Goal: Information Seeking & Learning: Learn about a topic

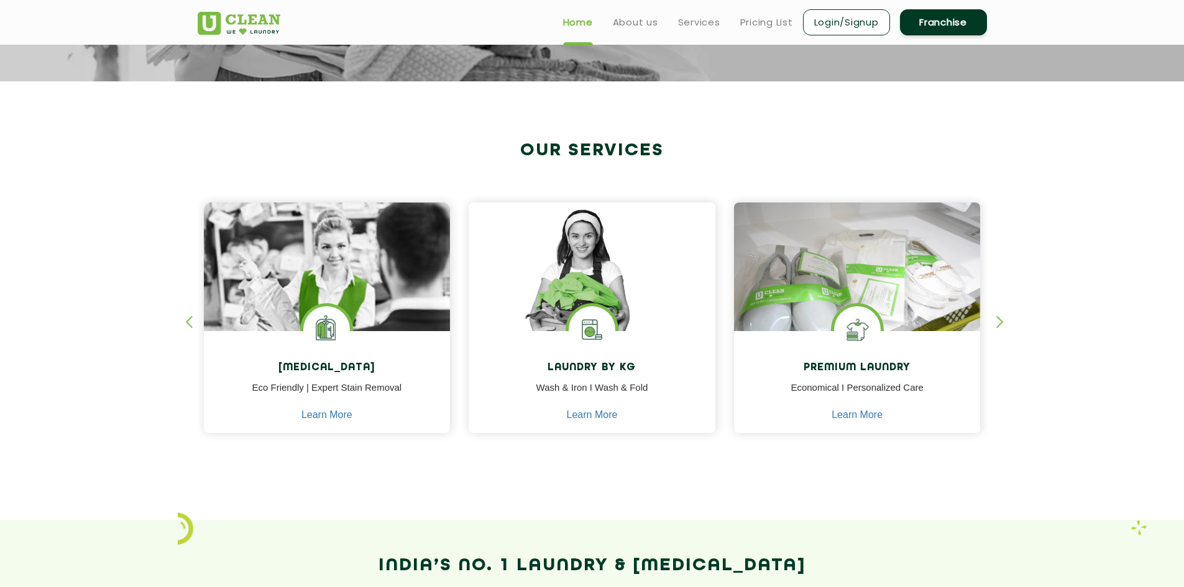
scroll to position [373, 0]
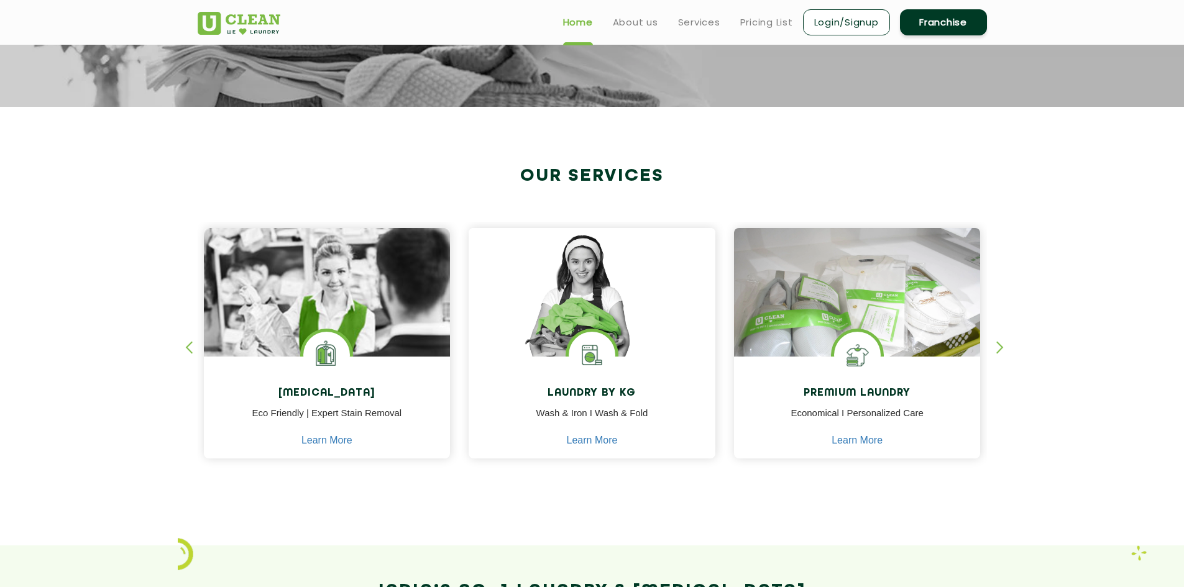
click at [1003, 345] on div "button" at bounding box center [1005, 358] width 19 height 34
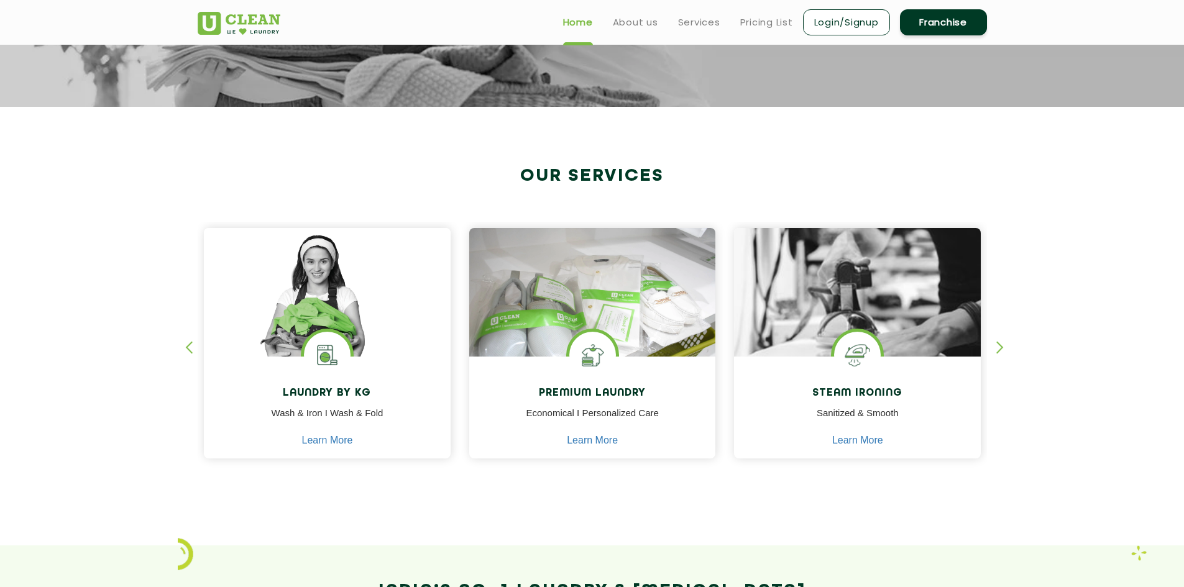
click at [1003, 345] on div "button" at bounding box center [1005, 358] width 19 height 34
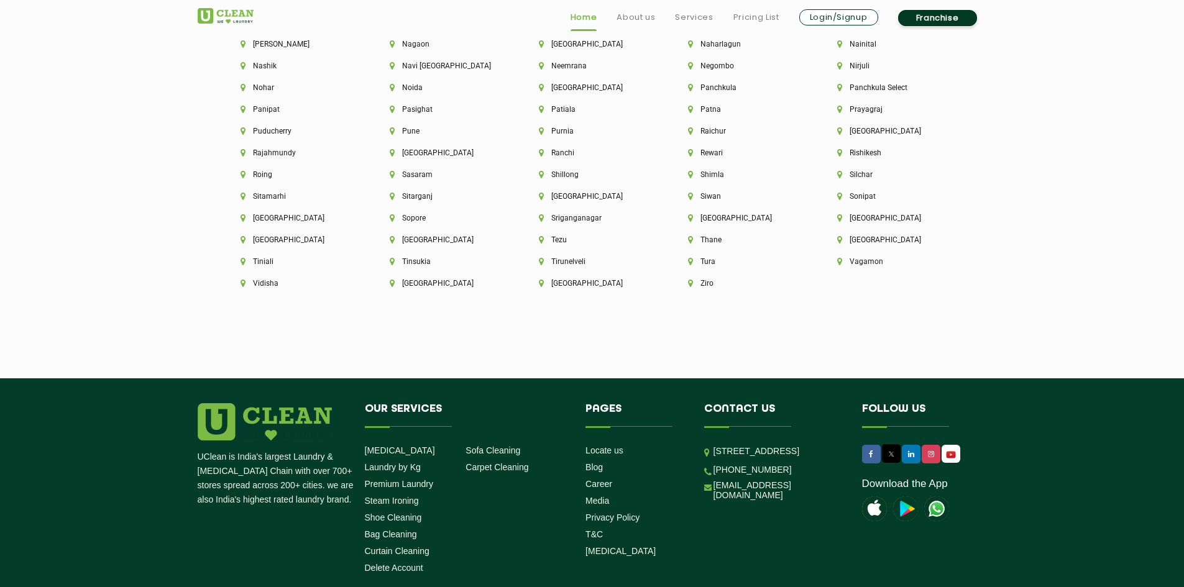
scroll to position [3535, 0]
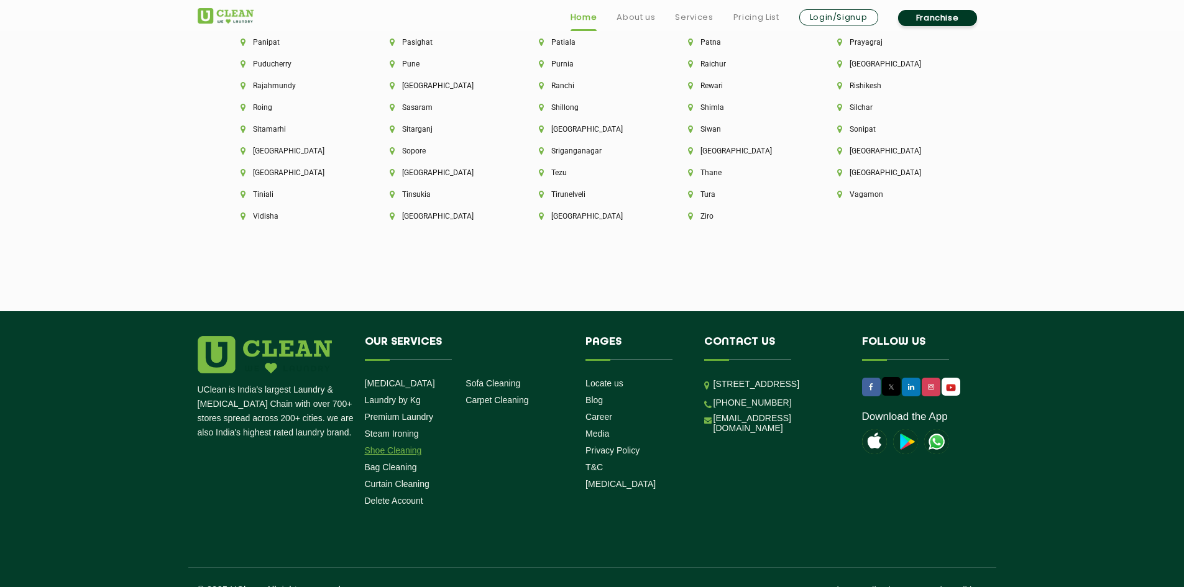
click at [380, 445] on link "Shoe Cleaning" at bounding box center [393, 450] width 57 height 10
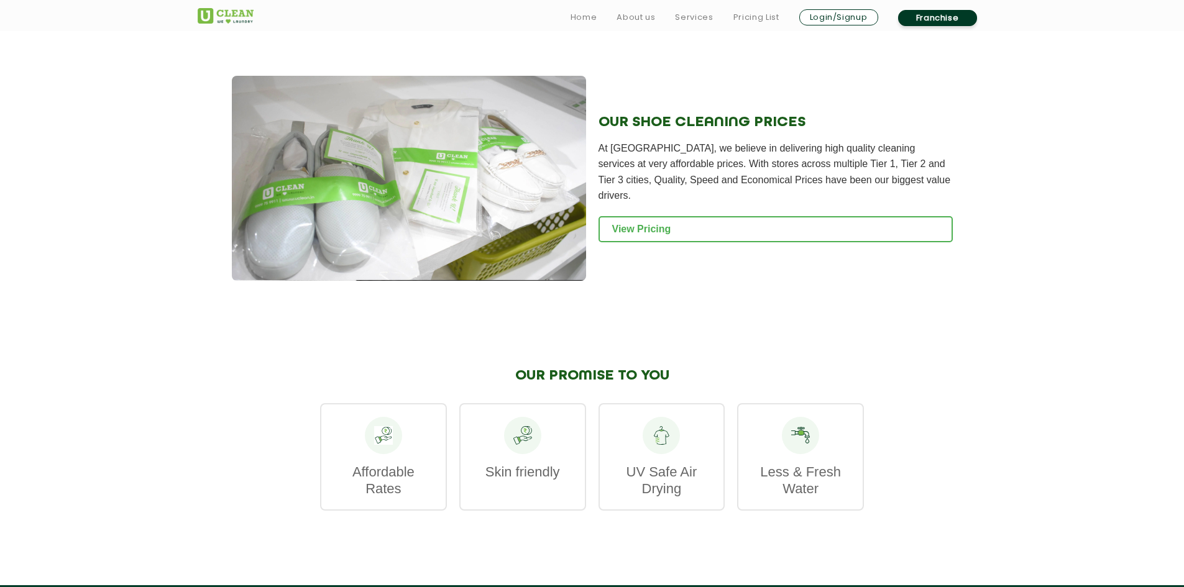
scroll to position [1243, 0]
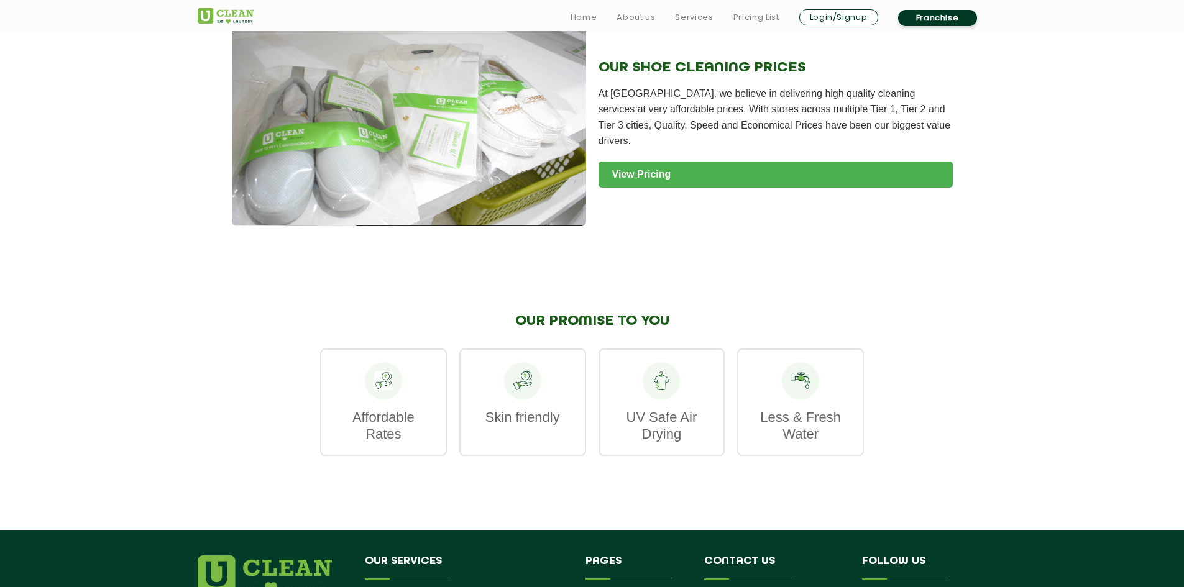
click at [634, 162] on link "View Pricing" at bounding box center [775, 175] width 354 height 26
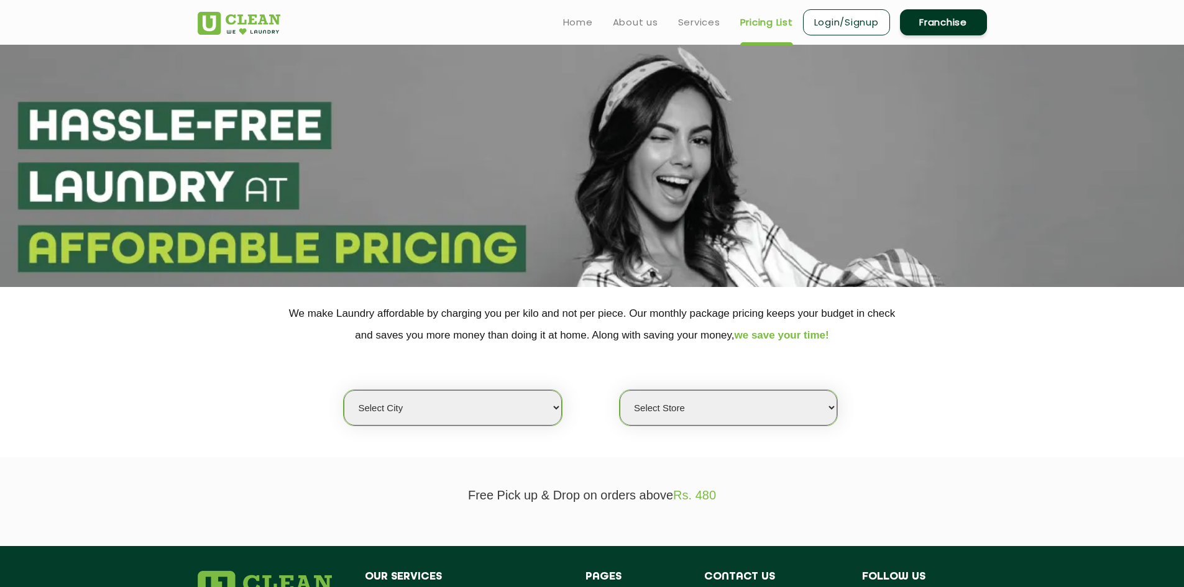
click at [418, 407] on select "Select city [GEOGRAPHIC_DATA] [GEOGRAPHIC_DATA] [GEOGRAPHIC_DATA] [GEOGRAPHIC_D…" at bounding box center [452, 407] width 217 height 35
select select "16"
click at [344, 390] on select "Select city [GEOGRAPHIC_DATA] [GEOGRAPHIC_DATA] [GEOGRAPHIC_DATA] [GEOGRAPHIC_D…" at bounding box center [452, 407] width 217 height 35
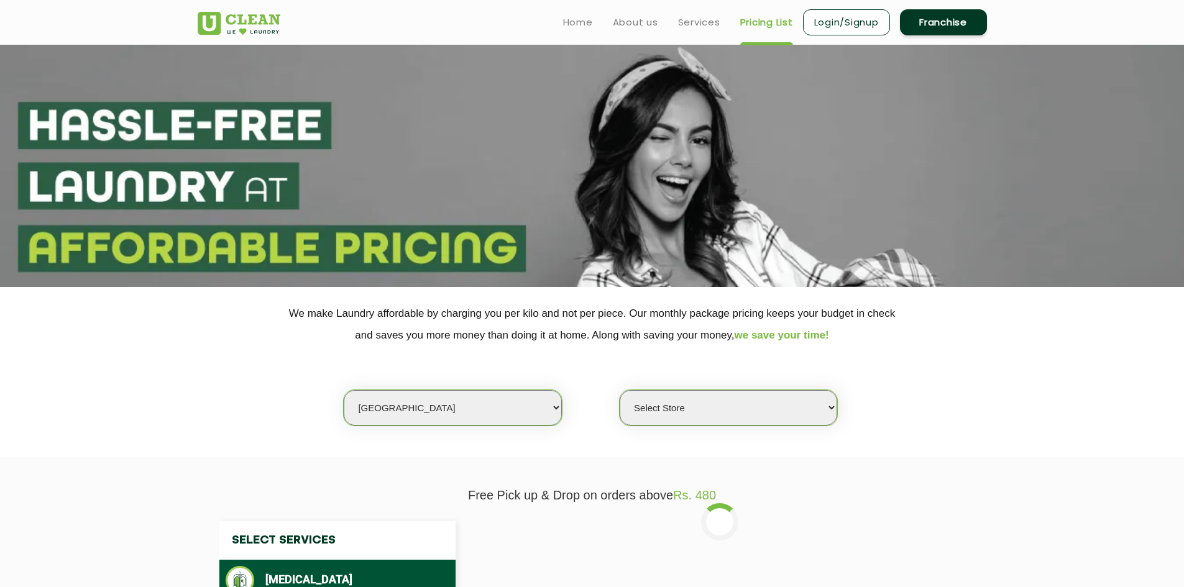
click at [660, 400] on select "Select Store UClean Deonar UClean LBS Marg UClean Chembur UClean Worli UClean […" at bounding box center [727, 407] width 217 height 35
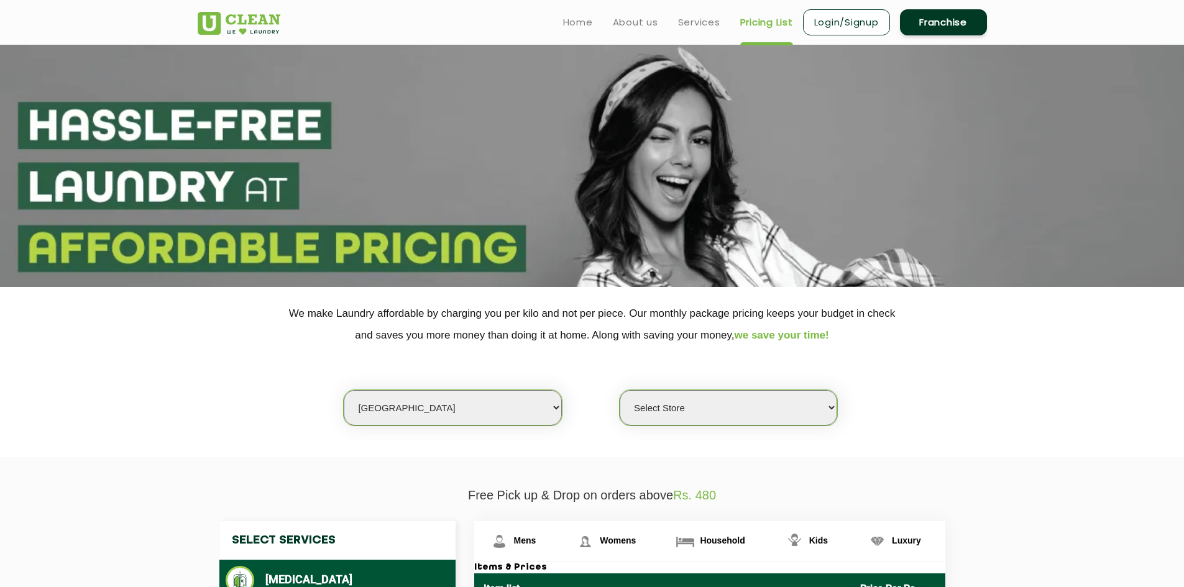
select select "440"
click at [619, 390] on select "Select Store UClean Deonar UClean LBS Marg UClean Chembur UClean Worli UClean […" at bounding box center [727, 407] width 217 height 35
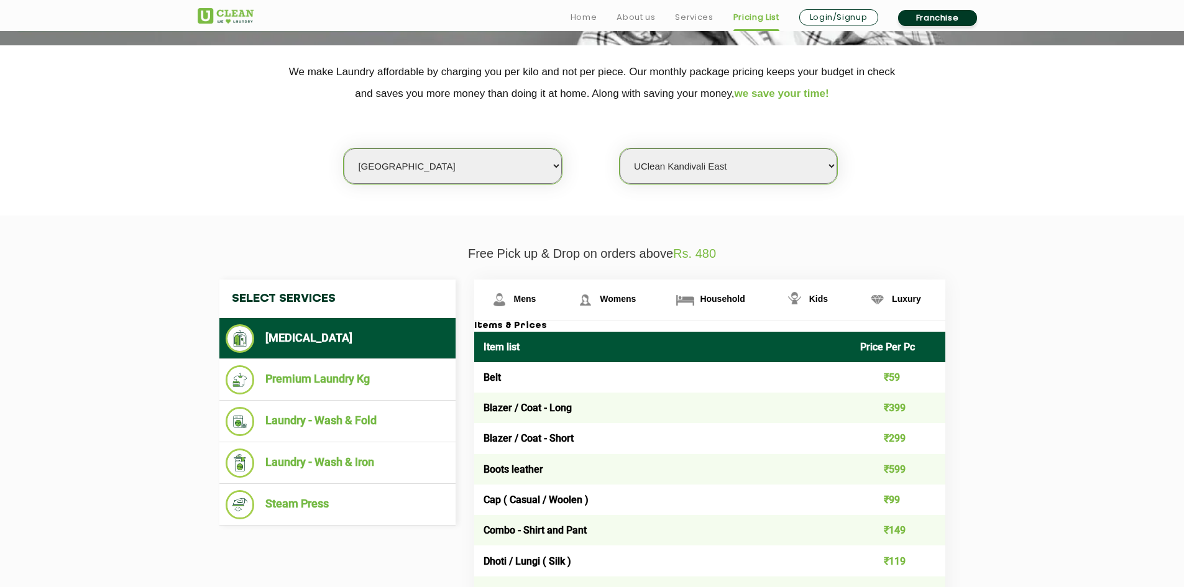
scroll to position [263, 0]
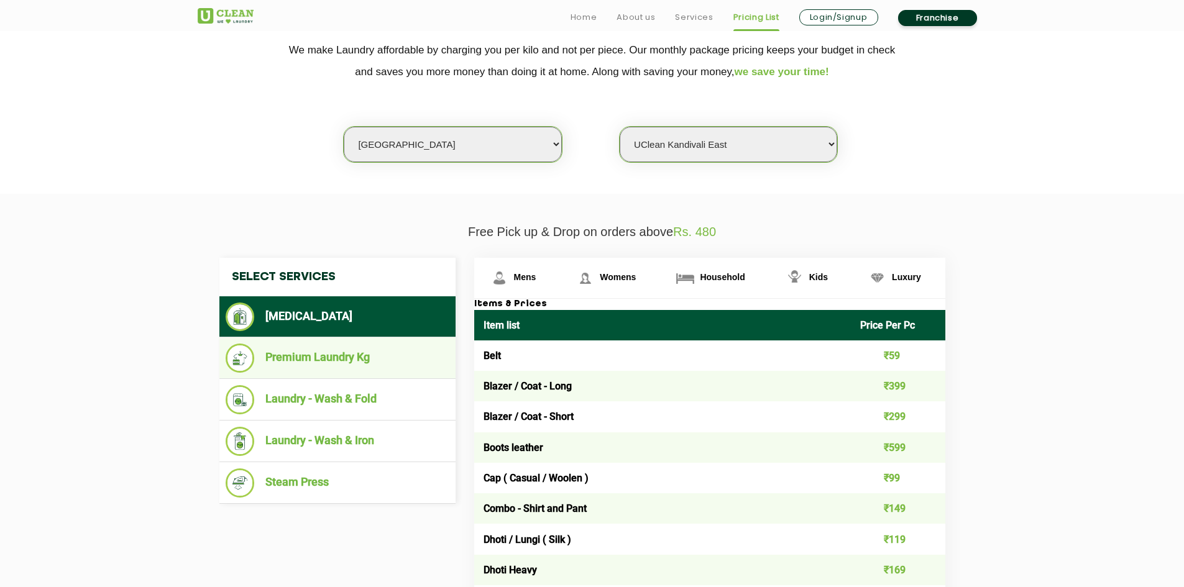
click at [350, 360] on li "Premium Laundry Kg" at bounding box center [338, 358] width 224 height 29
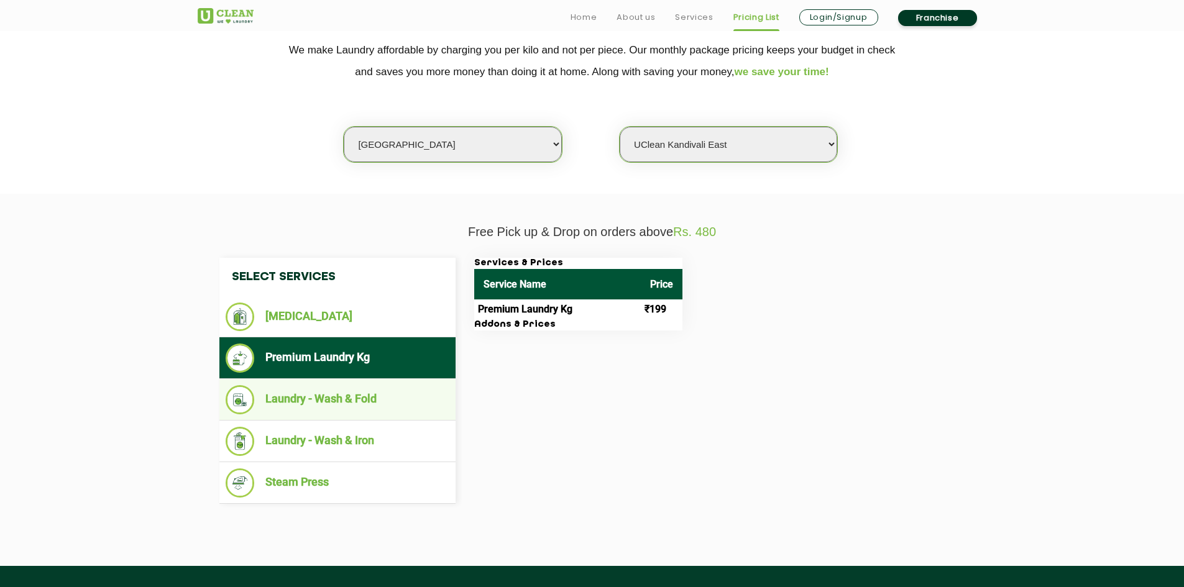
click at [349, 392] on li "Laundry - Wash & Fold" at bounding box center [338, 399] width 224 height 29
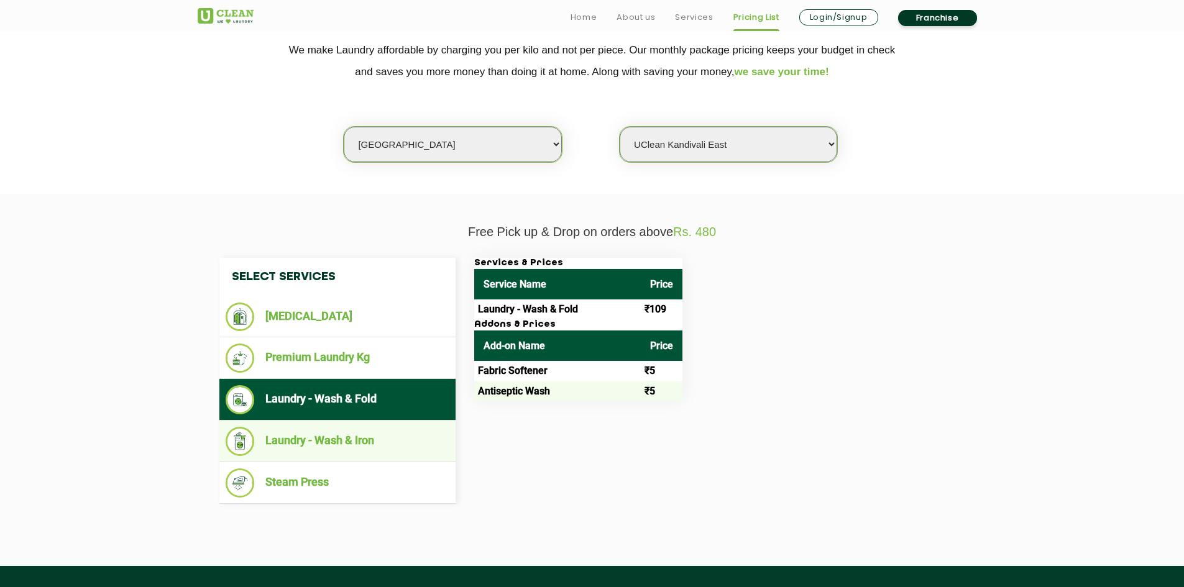
click at [393, 436] on li "Laundry - Wash & Iron" at bounding box center [338, 441] width 224 height 29
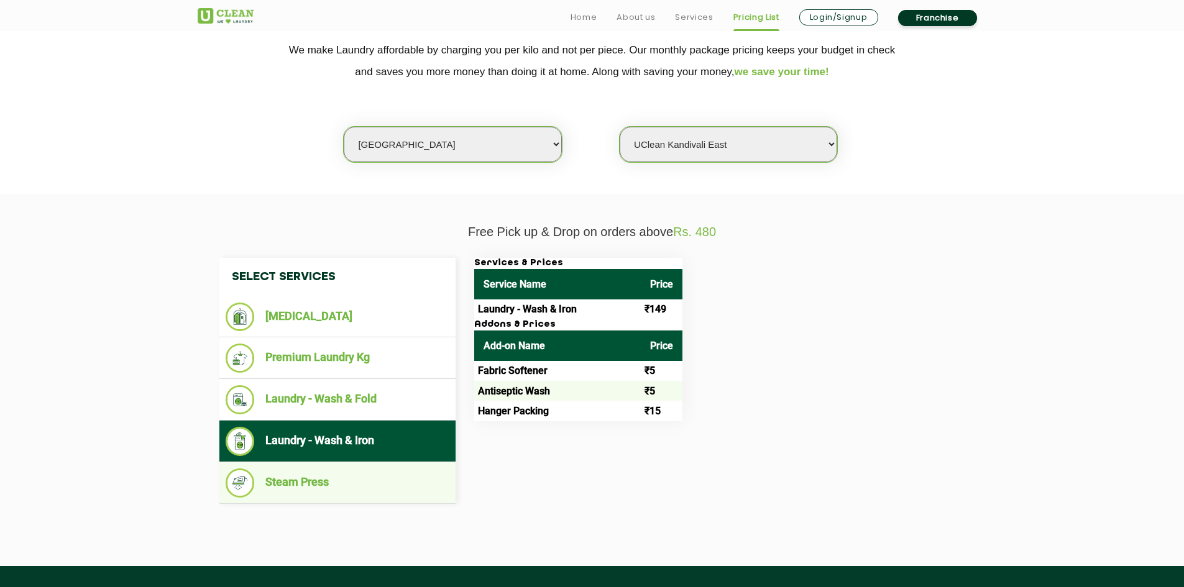
click at [383, 478] on li "Steam Press" at bounding box center [338, 482] width 224 height 29
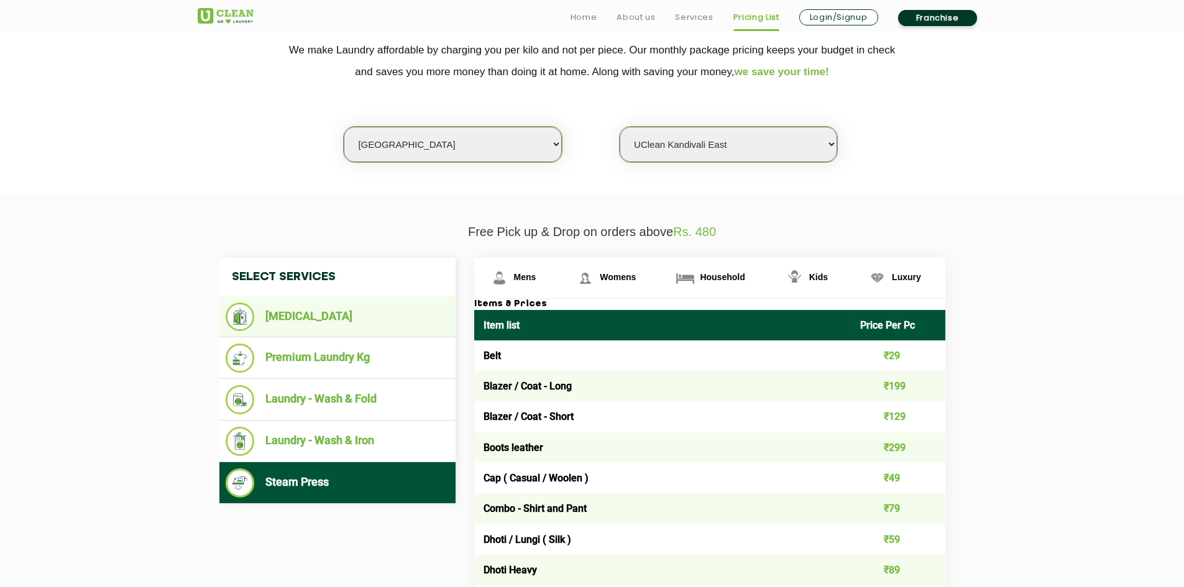
click at [365, 314] on li "[MEDICAL_DATA]" at bounding box center [338, 317] width 224 height 29
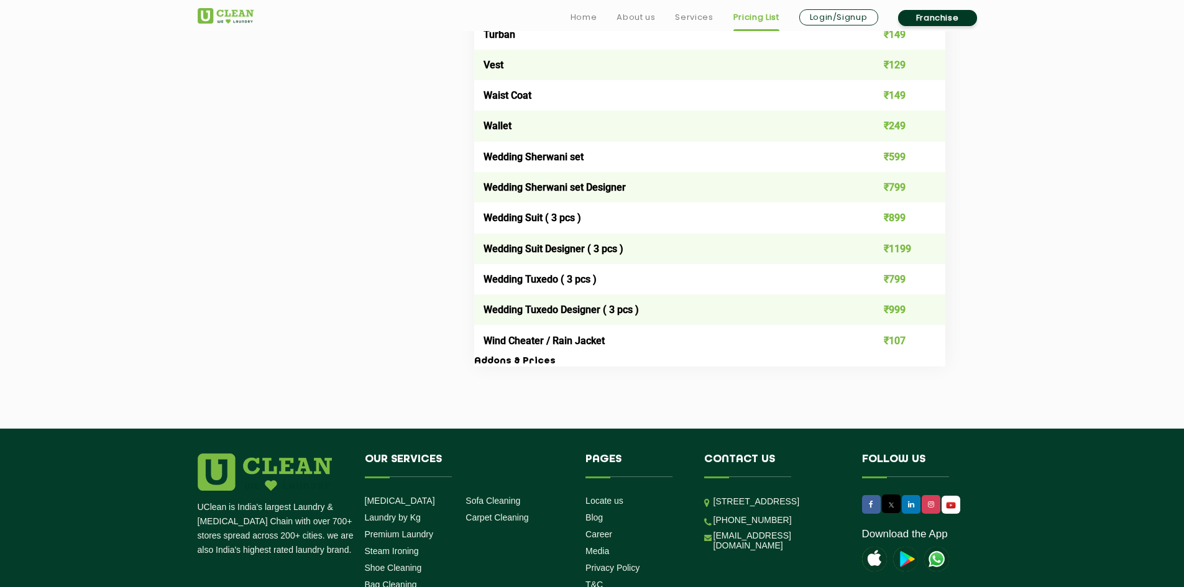
scroll to position [1674, 0]
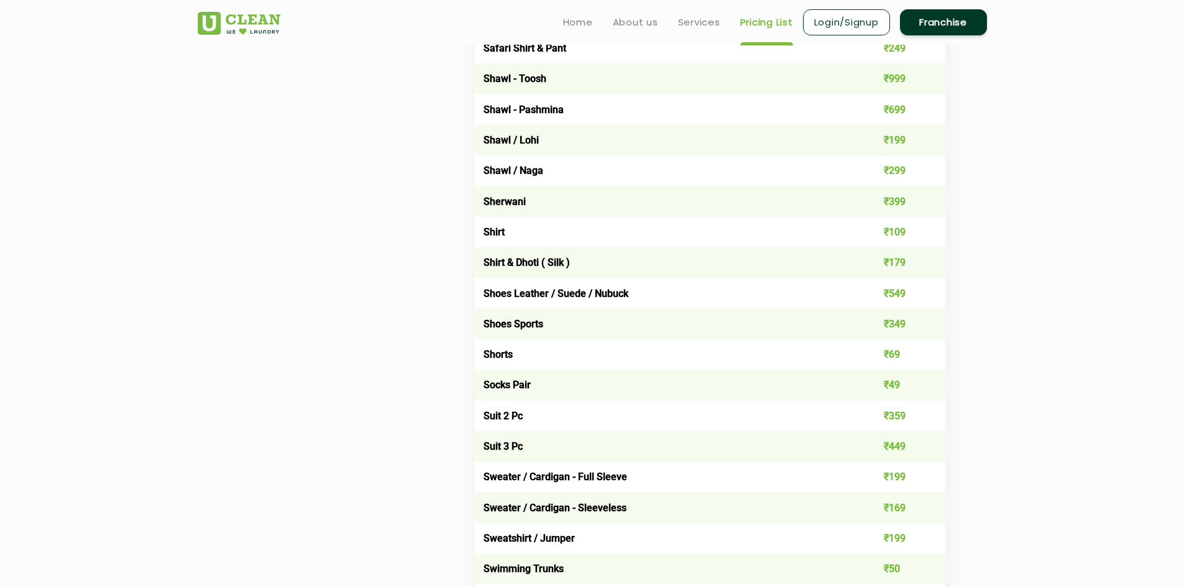
click at [565, 292] on td "Shoes Leather / Suede / Nubuck" at bounding box center [662, 293] width 377 height 30
click at [742, 303] on td "Shoes Leather / Suede / Nubuck" at bounding box center [662, 293] width 377 height 30
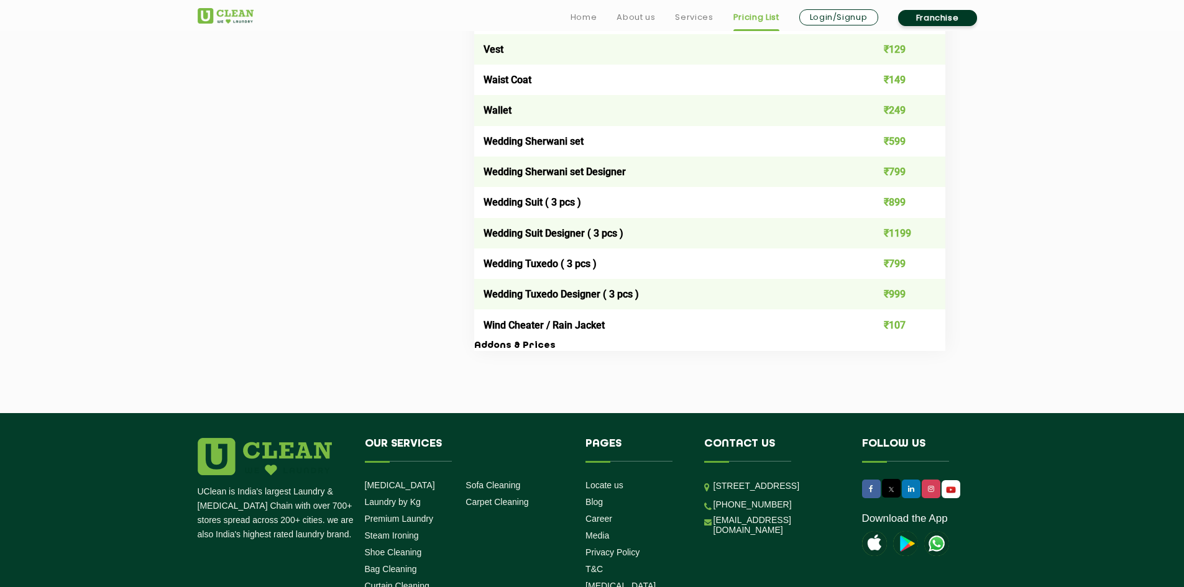
scroll to position [2562, 0]
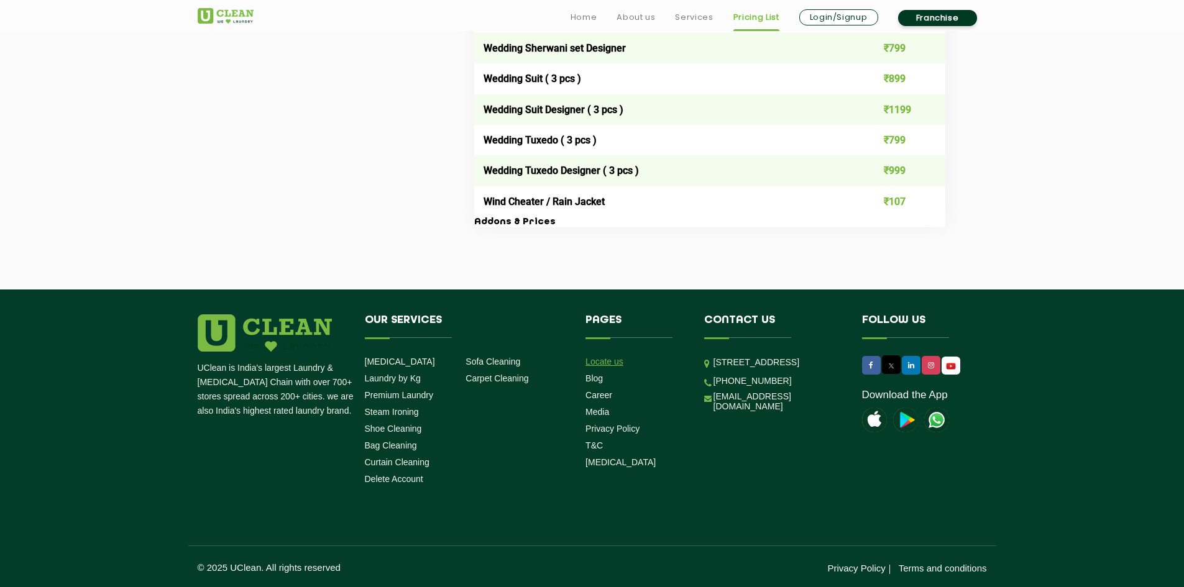
click at [616, 363] on link "Locate us" at bounding box center [604, 362] width 38 height 10
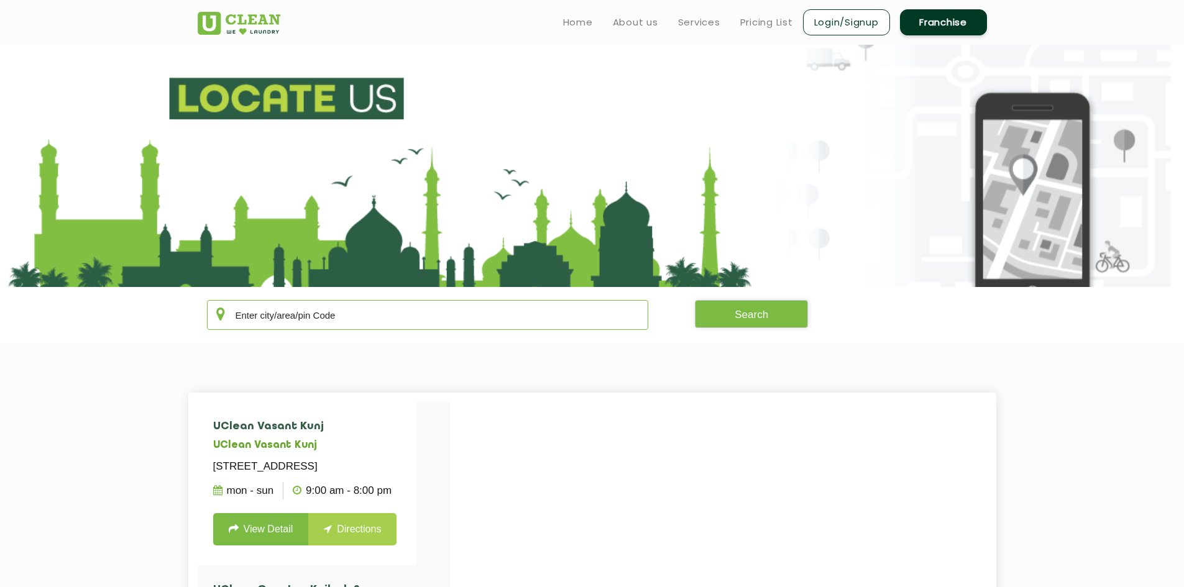
click at [397, 313] on input "text" at bounding box center [428, 315] width 442 height 30
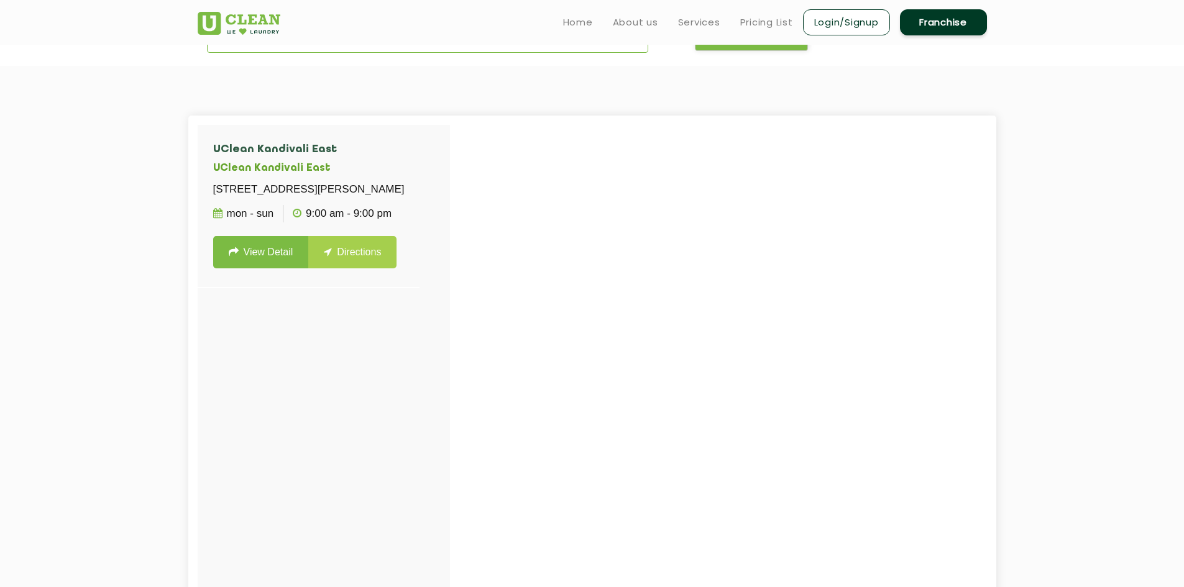
scroll to position [249, 0]
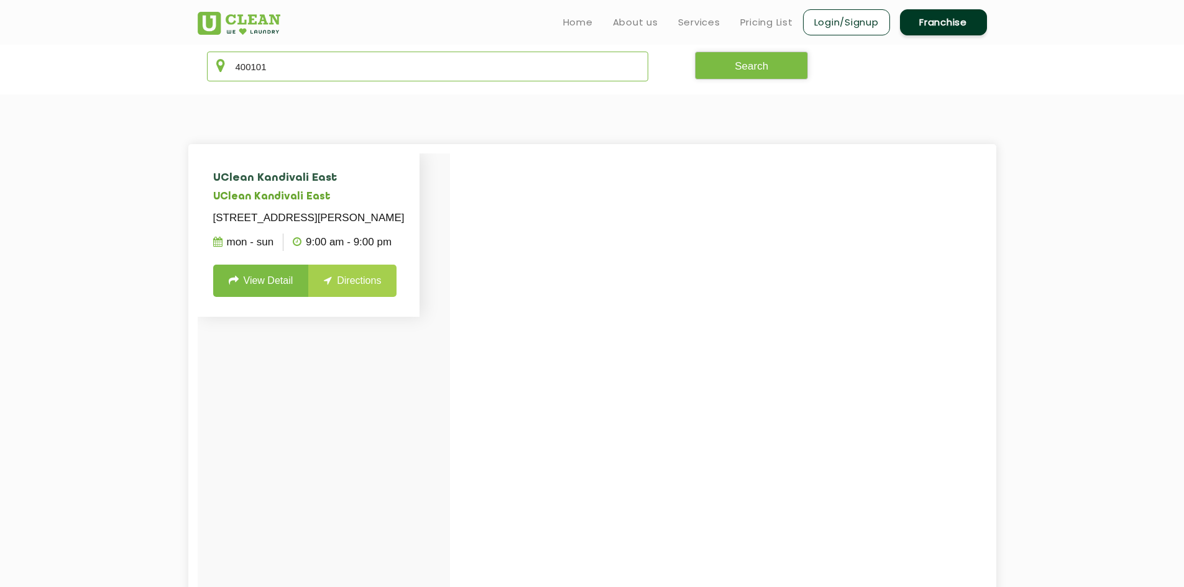
type input "400101"
click at [244, 297] on link "View Detail" at bounding box center [261, 281] width 96 height 32
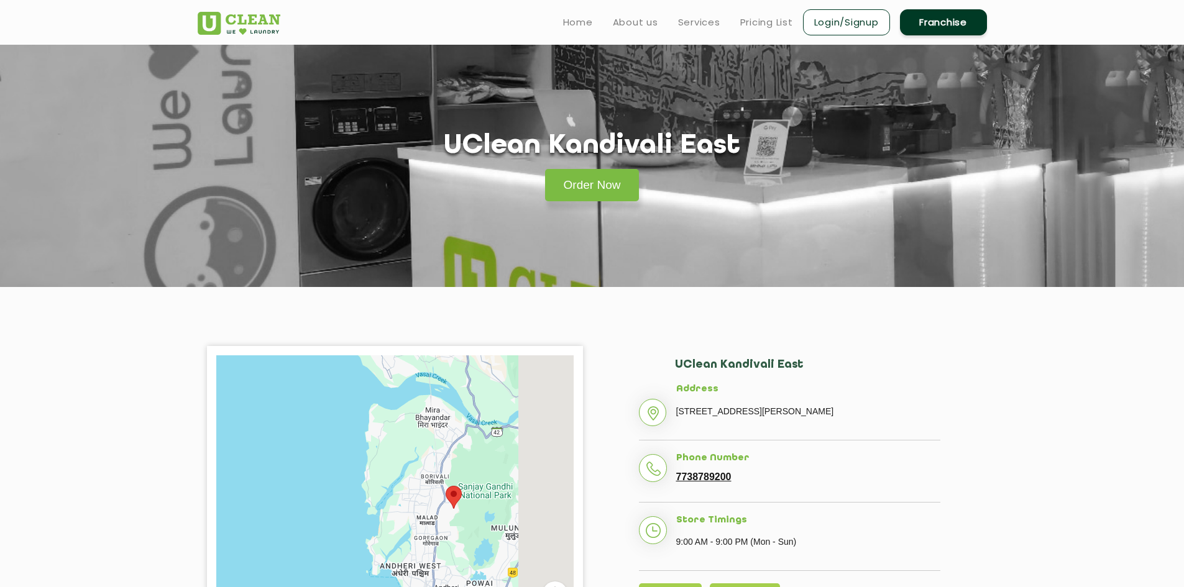
drag, startPoint x: 468, startPoint y: 489, endPoint x: 320, endPoint y: 356, distance: 199.3
click at [320, 356] on div at bounding box center [394, 510] width 357 height 311
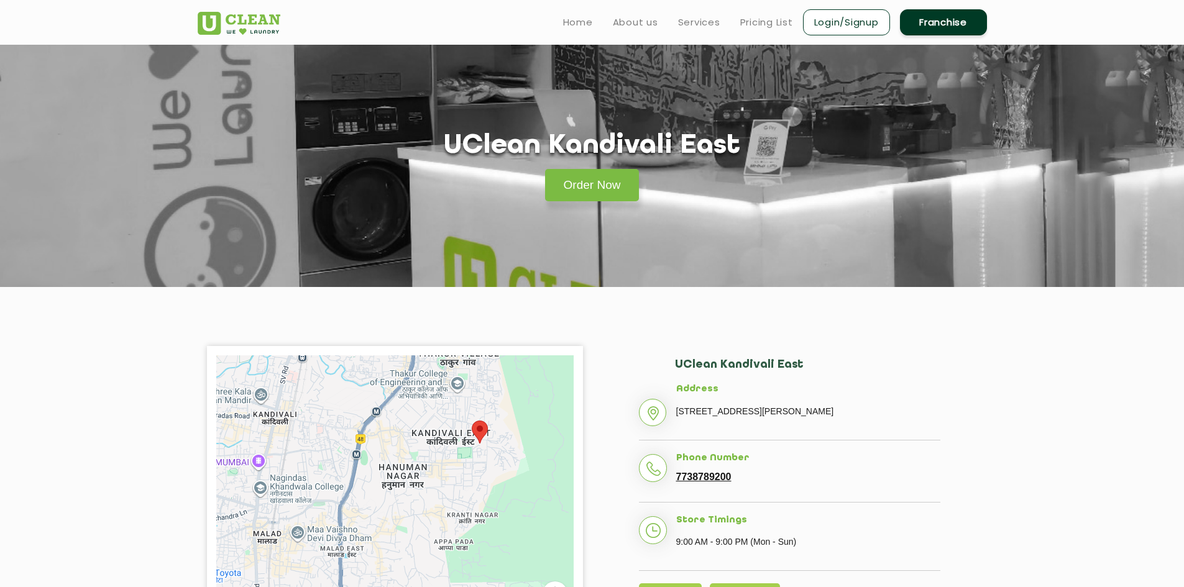
drag, startPoint x: 487, startPoint y: 481, endPoint x: 402, endPoint y: 485, distance: 84.6
click at [402, 485] on div at bounding box center [394, 510] width 357 height 311
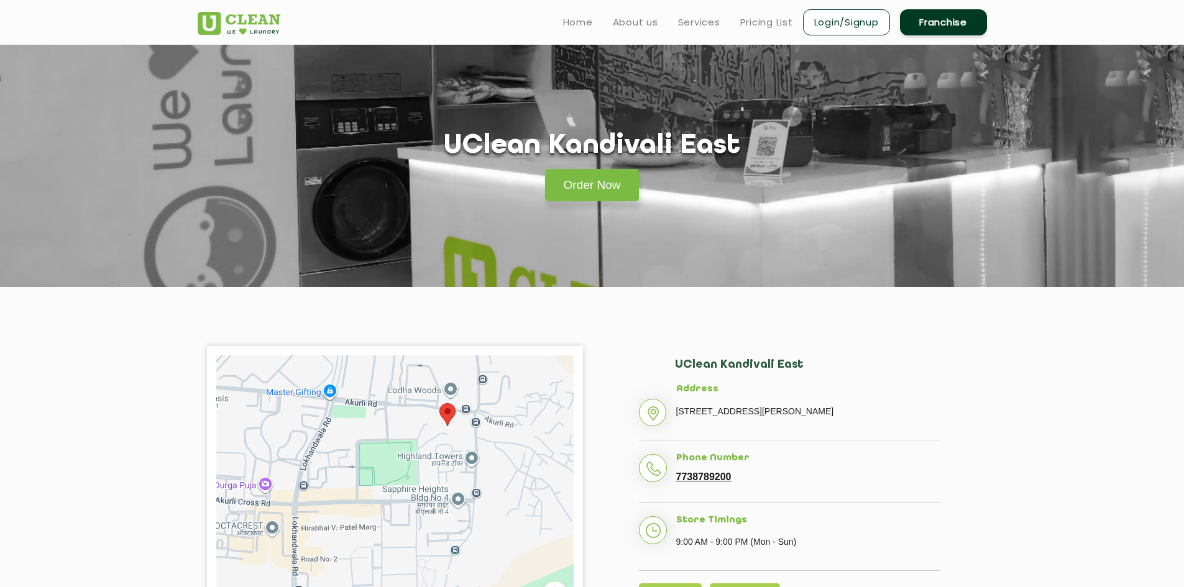
drag, startPoint x: 496, startPoint y: 424, endPoint x: 435, endPoint y: 521, distance: 115.0
click at [435, 521] on div at bounding box center [394, 510] width 357 height 311
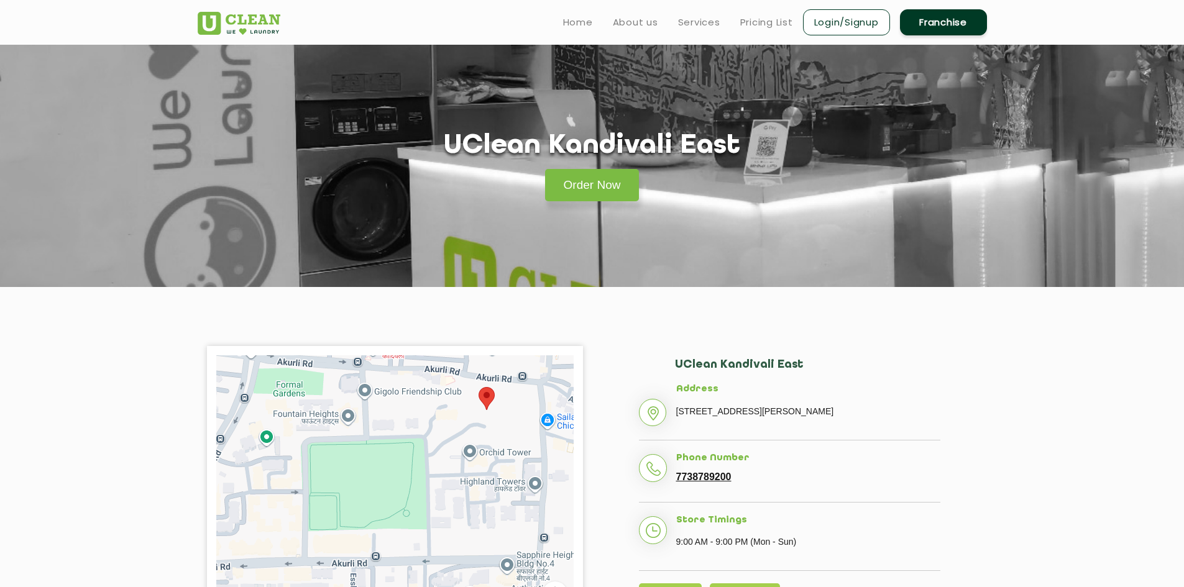
drag, startPoint x: 476, startPoint y: 420, endPoint x: 471, endPoint y: 468, distance: 48.7
click at [471, 468] on div at bounding box center [394, 510] width 357 height 311
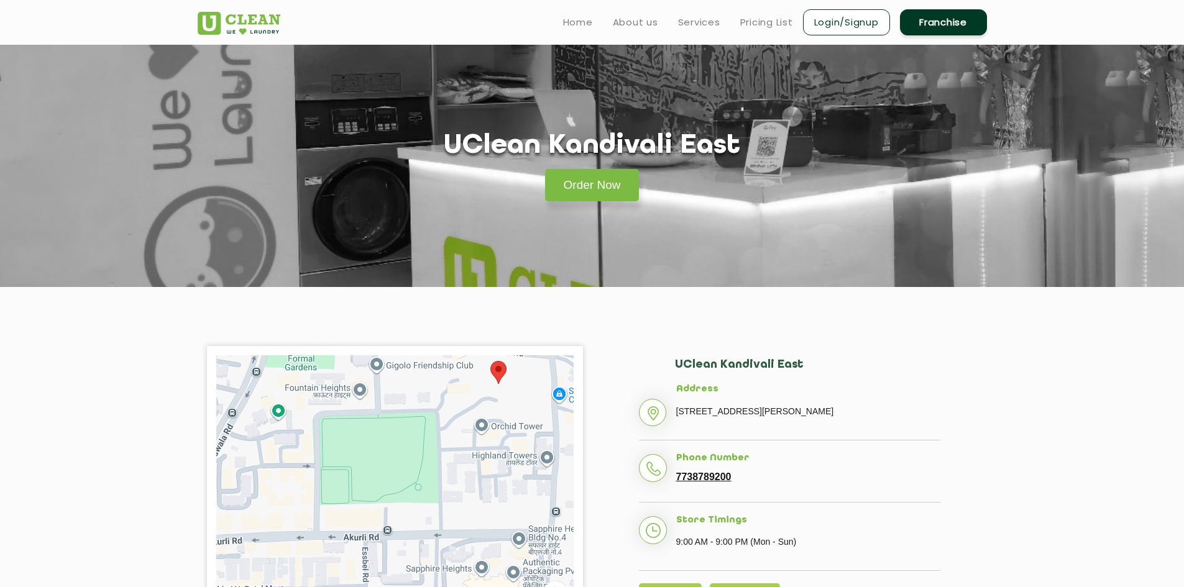
drag, startPoint x: 445, startPoint y: 490, endPoint x: 459, endPoint y: 472, distance: 22.2
click at [459, 472] on div at bounding box center [394, 510] width 357 height 311
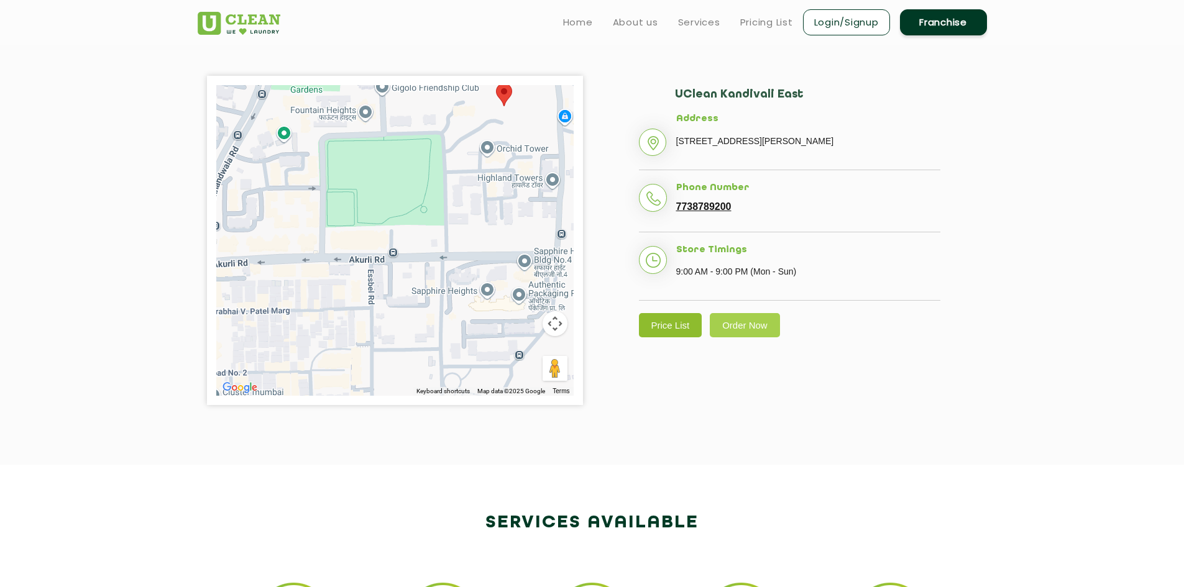
scroll to position [249, 0]
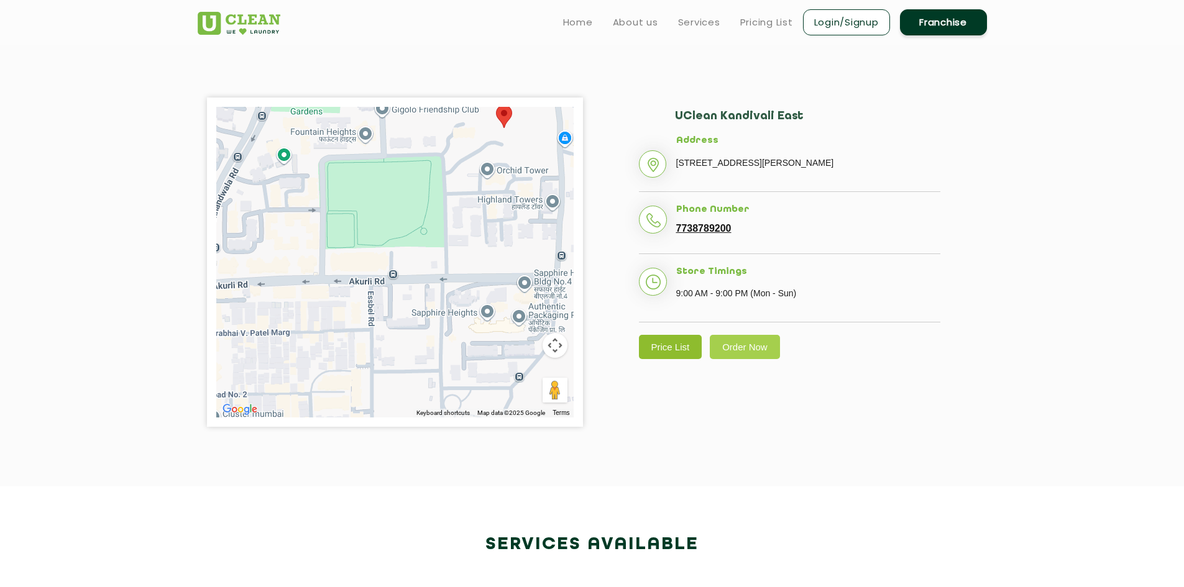
click at [662, 359] on link "Price List" at bounding box center [670, 347] width 63 height 24
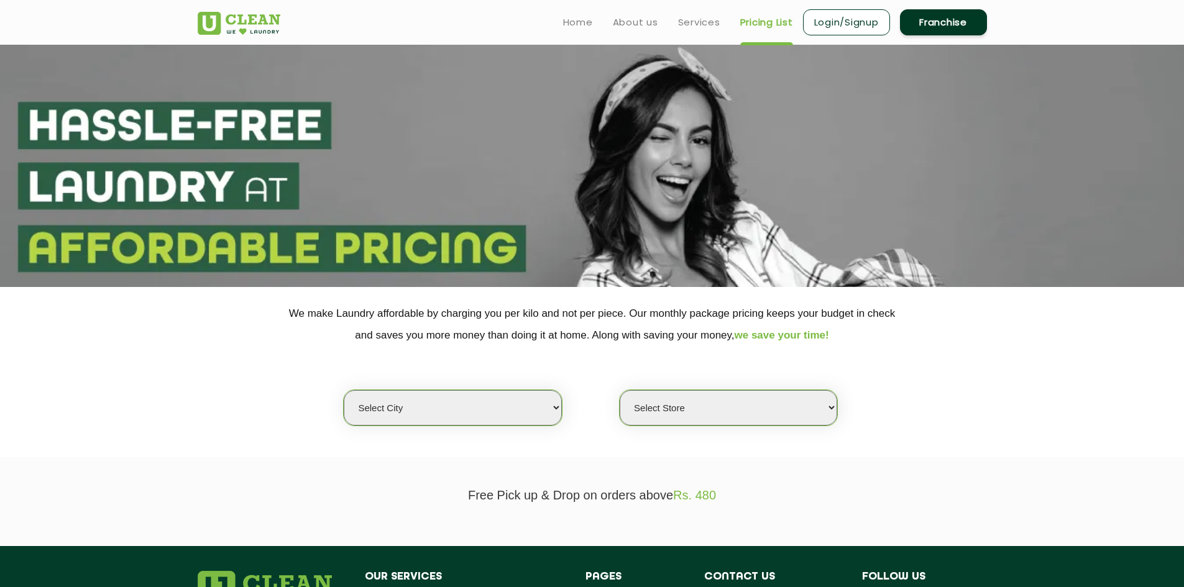
select select "0"
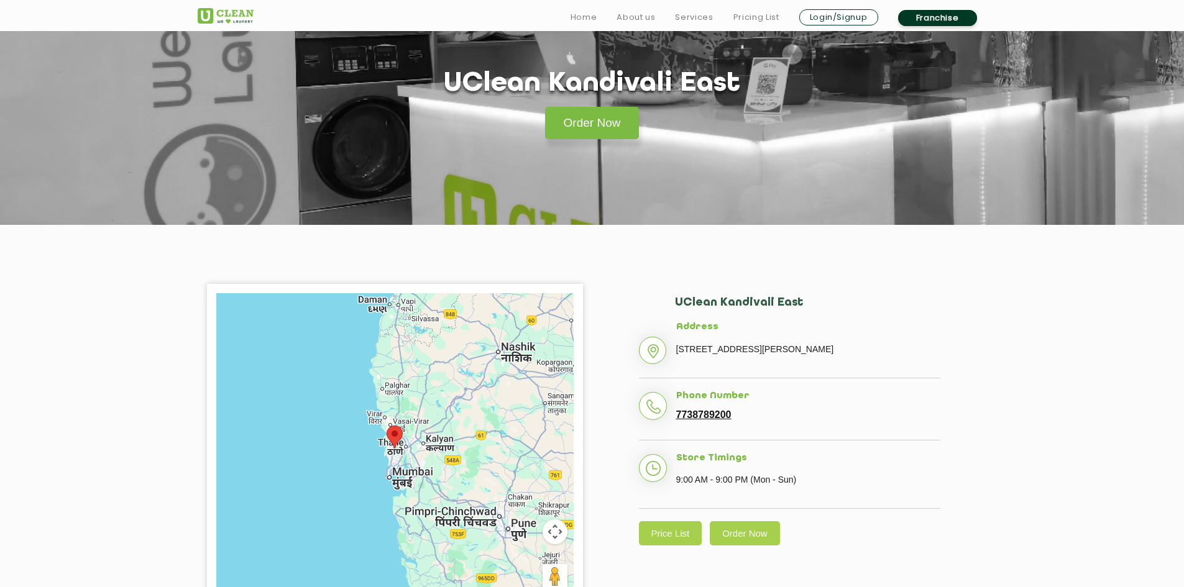
scroll to position [124, 0]
